Goal: Task Accomplishment & Management: Manage account settings

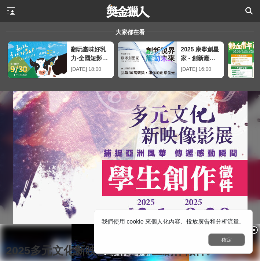
click at [229, 238] on button "確定" at bounding box center [226, 239] width 37 height 12
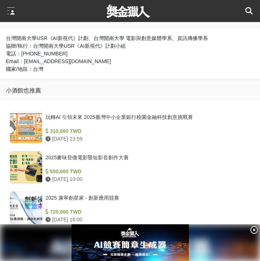
scroll to position [504, 0]
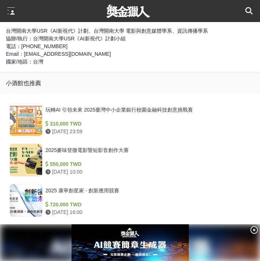
click at [12, 7] on div at bounding box center [14, 11] width 15 height 22
click at [13, 12] on div at bounding box center [10, 10] width 7 height 7
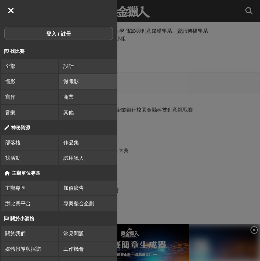
click at [89, 78] on link "微電影" at bounding box center [88, 81] width 58 height 15
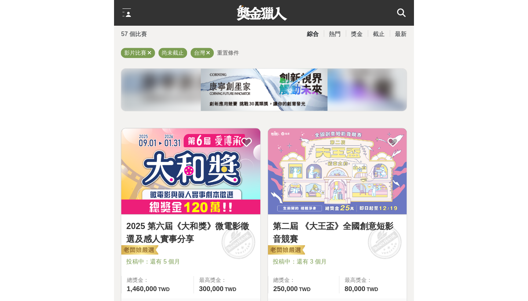
scroll to position [24, 0]
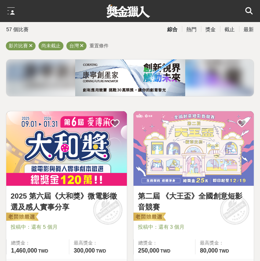
click at [8, 12] on div at bounding box center [10, 10] width 7 height 7
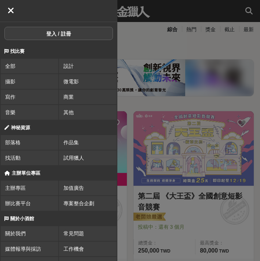
click at [50, 35] on button "登入 / 註冊" at bounding box center [58, 33] width 109 height 13
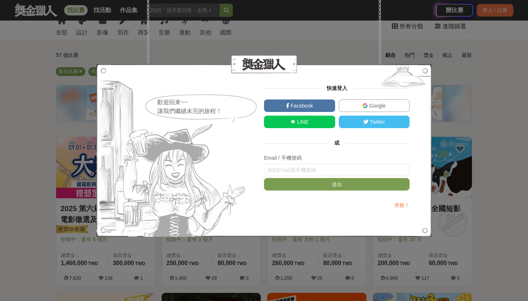
click at [260, 109] on link "Google" at bounding box center [374, 105] width 71 height 12
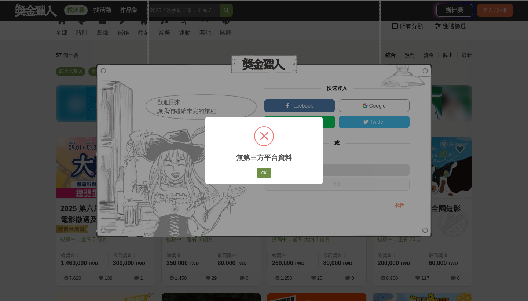
click at [260, 173] on button "OK" at bounding box center [263, 173] width 13 height 10
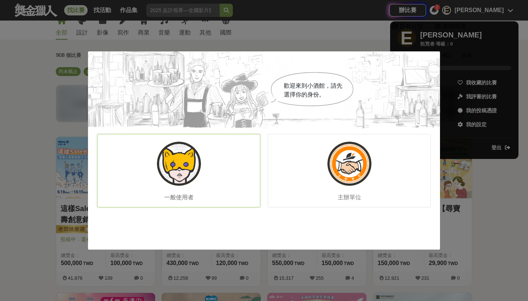
click at [204, 170] on div "一般使用者" at bounding box center [178, 170] width 163 height 73
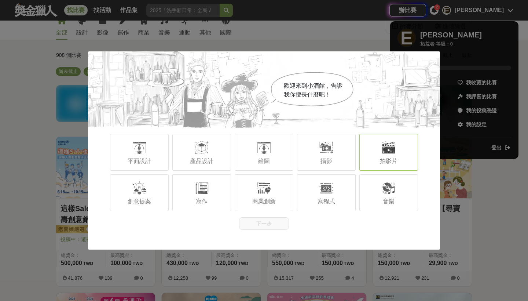
click at [260, 157] on div "拍影片" at bounding box center [388, 152] width 59 height 37
click at [193, 184] on div "寫作" at bounding box center [201, 192] width 59 height 37
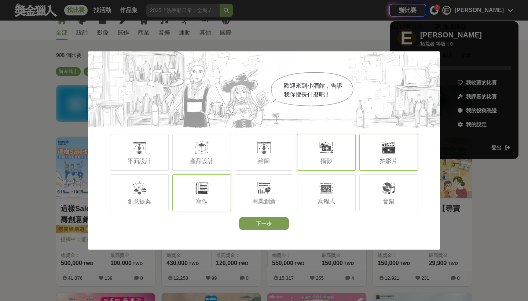
click at [260, 150] on div "攝影" at bounding box center [326, 152] width 59 height 37
click at [145, 194] on div at bounding box center [139, 187] width 15 height 15
click at [260, 221] on button "下一步" at bounding box center [264, 223] width 50 height 12
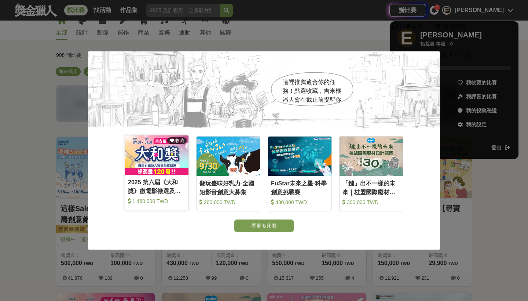
click at [174, 140] on icon at bounding box center [172, 140] width 4 height 4
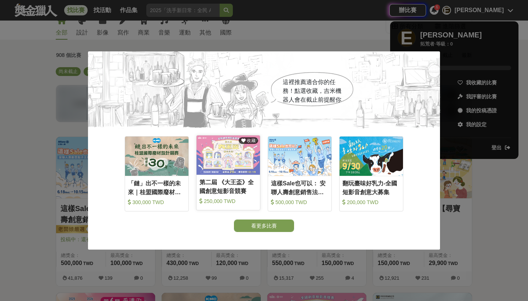
click at [254, 139] on span "收藏" at bounding box center [251, 140] width 10 height 5
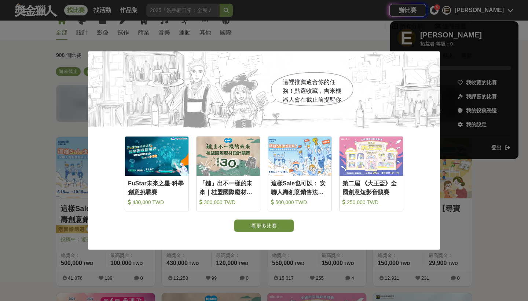
click at [260, 225] on button "看更多比賽" at bounding box center [264, 225] width 60 height 12
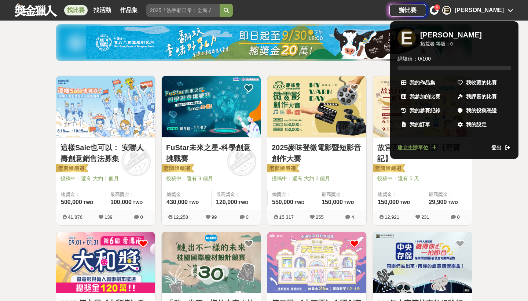
scroll to position [98, 0]
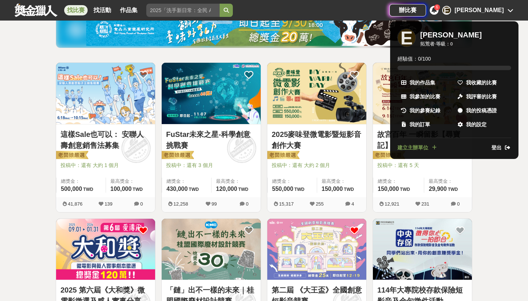
click at [260, 196] on div at bounding box center [264, 150] width 528 height 301
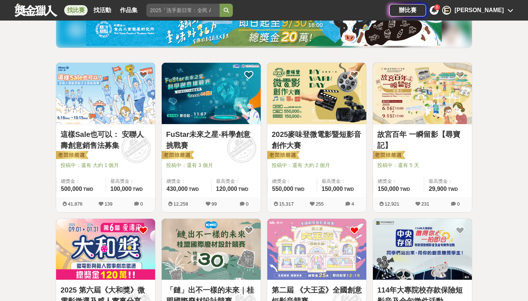
click at [260, 203] on icon at bounding box center [312, 203] width 5 height 5
click at [260, 132] on link "2025麥味登微電影暨短影音創作大賽" at bounding box center [317, 140] width 90 height 22
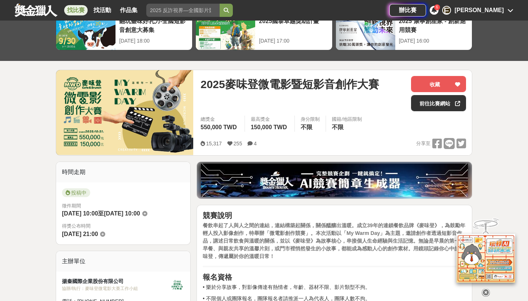
scroll to position [43, 0]
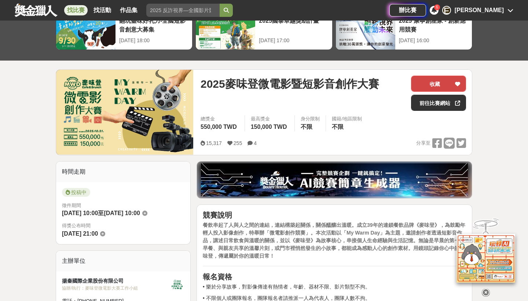
click at [260, 80] on button "收藏" at bounding box center [438, 84] width 55 height 16
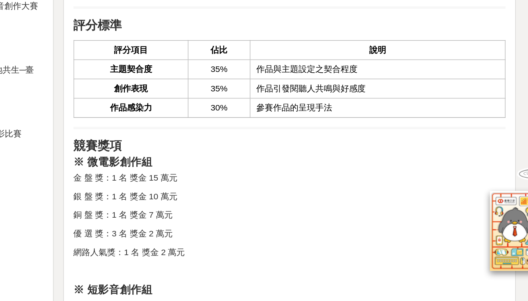
scroll to position [631, 0]
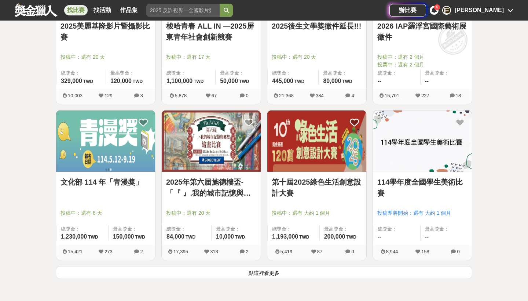
scroll to position [833, 0]
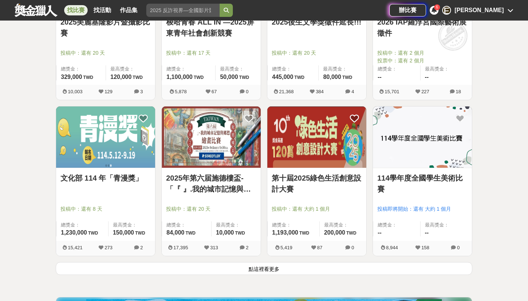
click at [260, 260] on button "點這裡看更多" at bounding box center [264, 268] width 417 height 13
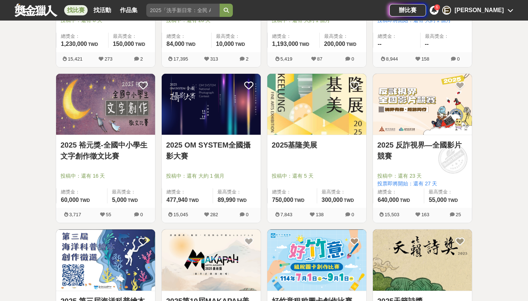
scroll to position [1021, 0]
click at [136, 133] on img at bounding box center [105, 104] width 99 height 61
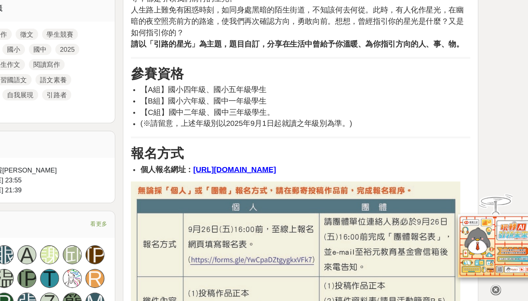
scroll to position [314, 0]
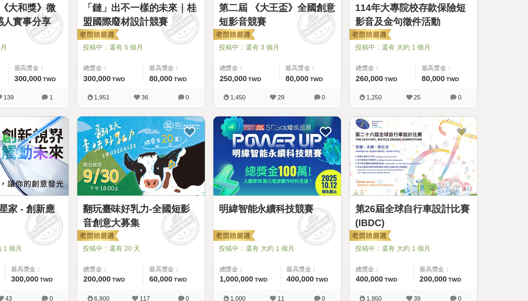
scroll to position [1021, 0]
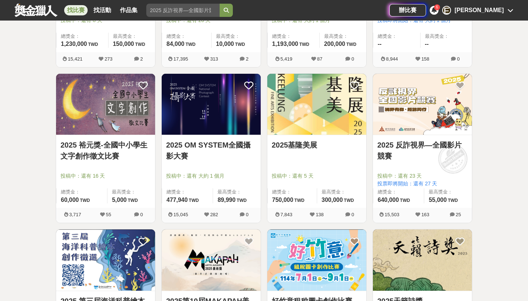
click at [260, 9] on div "E [PERSON_NAME]" at bounding box center [477, 10] width 71 height 9
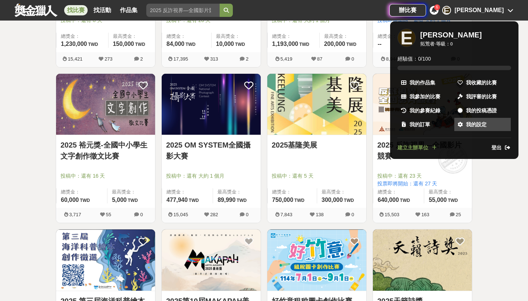
click at [260, 123] on link "我的設定" at bounding box center [482, 124] width 56 height 13
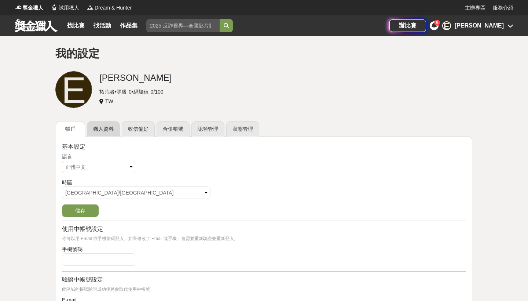
click at [107, 129] on link "獵人資料" at bounding box center [103, 128] width 33 height 15
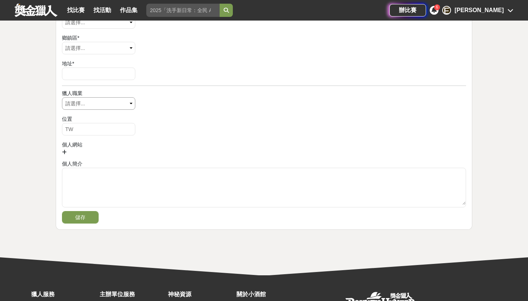
scroll to position [334, 0]
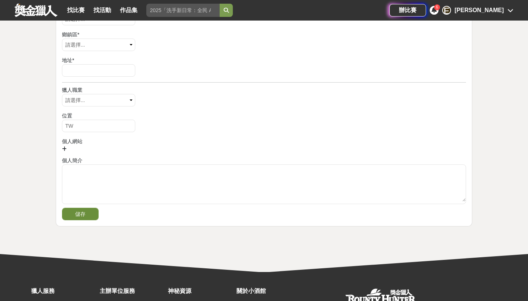
click at [74, 214] on button "儲存" at bounding box center [80, 214] width 37 height 12
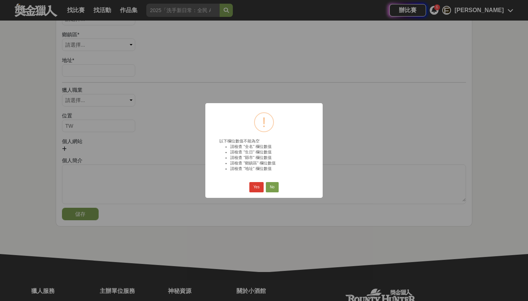
click at [254, 189] on button "Yes" at bounding box center [256, 187] width 14 height 10
